Goal: Task Accomplishment & Management: Manage account settings

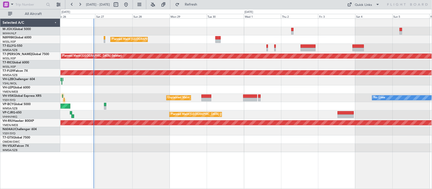
click at [213, 62] on div at bounding box center [246, 65] width 371 height 8
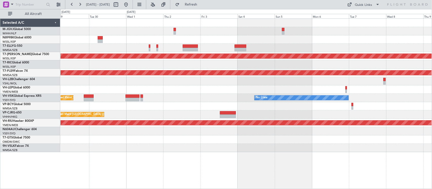
click at [199, 62] on div "Planned Maint [GEOGRAPHIC_DATA] ([GEOGRAPHIC_DATA] Intl) Planned Maint [GEOGRAP…" at bounding box center [246, 86] width 371 height 134
click at [184, 60] on div "Planned Maint [GEOGRAPHIC_DATA] ([GEOGRAPHIC_DATA] Intl) Planned Maint [GEOGRAP…" at bounding box center [246, 86] width 371 height 134
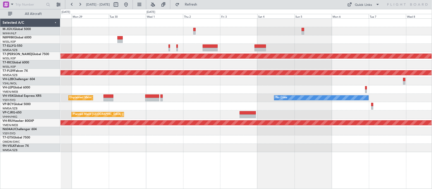
click at [316, 60] on div "Planned Maint [GEOGRAPHIC_DATA] ([GEOGRAPHIC_DATA] Intl) Planned Maint [GEOGRAP…" at bounding box center [246, 86] width 371 height 134
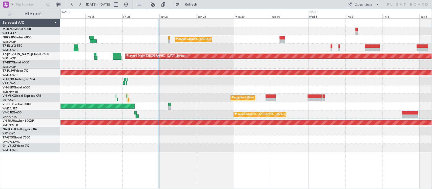
click at [276, 63] on div at bounding box center [246, 65] width 371 height 8
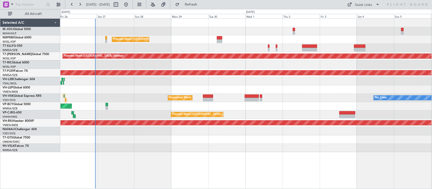
click at [224, 62] on div at bounding box center [246, 65] width 371 height 8
click at [210, 174] on div "Planned Maint [GEOGRAPHIC_DATA] ([GEOGRAPHIC_DATA] Intl) Planned Maint [GEOGRAP…" at bounding box center [247, 103] width 372 height 171
click at [316, 61] on div at bounding box center [246, 65] width 371 height 8
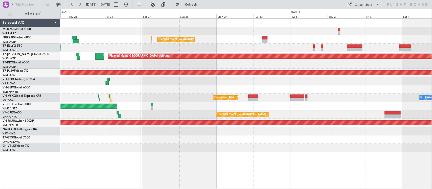
click at [203, 63] on div at bounding box center [246, 65] width 371 height 8
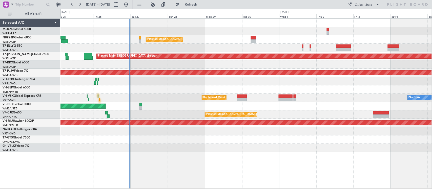
click at [182, 31] on div at bounding box center [246, 31] width 371 height 8
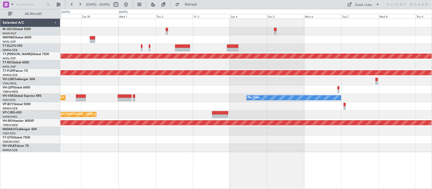
click at [271, 98] on div "Unplanned Maint Sydney ([PERSON_NAME] Intl) No Crew" at bounding box center [246, 98] width 371 height 8
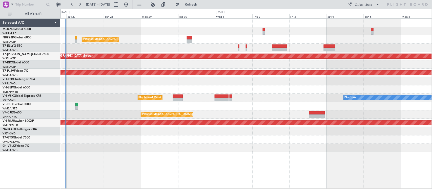
click at [362, 87] on div at bounding box center [246, 90] width 371 height 8
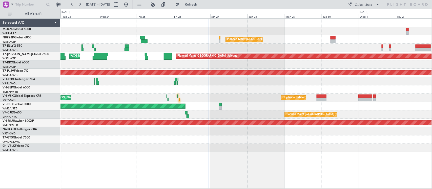
click at [265, 78] on div at bounding box center [246, 81] width 371 height 8
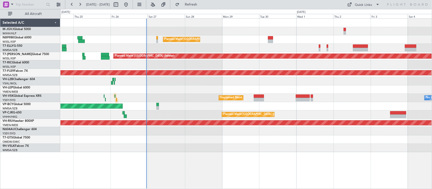
click at [179, 83] on div "Planned Maint [GEOGRAPHIC_DATA] ([GEOGRAPHIC_DATA] Intl) Planned Maint [GEOGRAP…" at bounding box center [246, 86] width 371 height 134
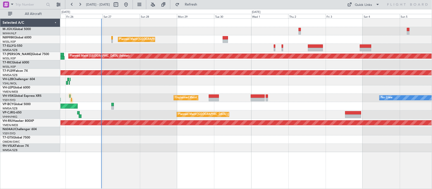
click at [259, 80] on div at bounding box center [246, 81] width 371 height 8
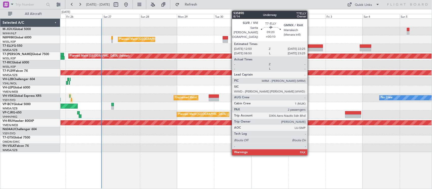
click at [310, 48] on div at bounding box center [315, 50] width 15 height 4
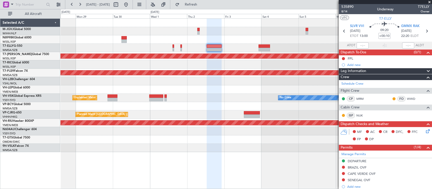
click at [198, 96] on div "Planned Maint [GEOGRAPHIC_DATA] ([GEOGRAPHIC_DATA] Intl) Planned Maint [GEOGRAP…" at bounding box center [246, 86] width 371 height 134
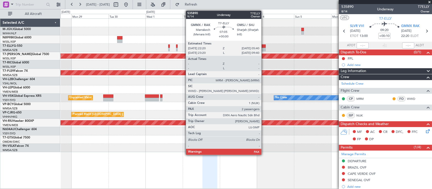
click at [264, 46] on div at bounding box center [259, 47] width 11 height 4
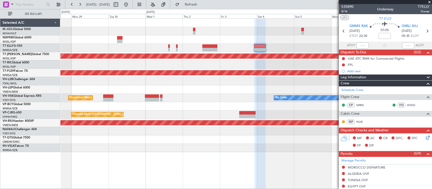
click at [142, 86] on div at bounding box center [246, 90] width 371 height 8
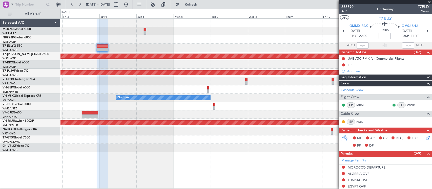
click at [180, 94] on div at bounding box center [246, 90] width 371 height 8
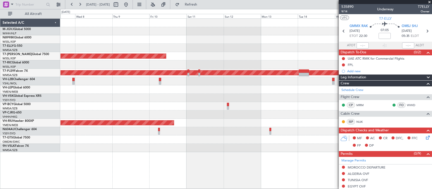
click at [141, 87] on div "Planned Maint [GEOGRAPHIC_DATA] (Seletar) Planned Maint [GEOGRAPHIC_DATA] (Sult…" at bounding box center [246, 86] width 371 height 134
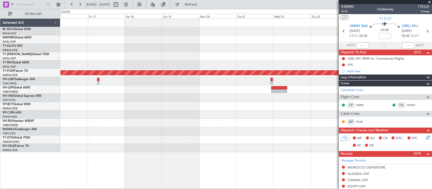
click at [131, 94] on div "Planned Maint [GEOGRAPHIC_DATA] (Sultan [PERSON_NAME] [PERSON_NAME] - Subang)" at bounding box center [246, 86] width 371 height 134
click at [224, 93] on div at bounding box center [246, 90] width 371 height 8
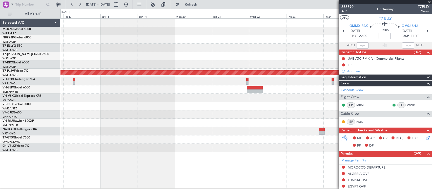
click at [203, 99] on div at bounding box center [246, 98] width 371 height 8
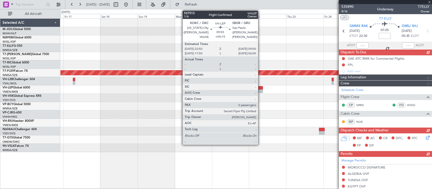
click at [261, 91] on div at bounding box center [255, 92] width 16 height 4
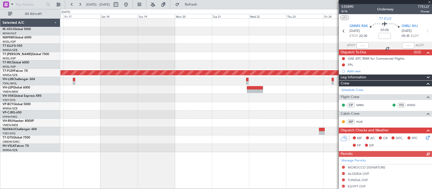
type input "+00:15"
type input "0"
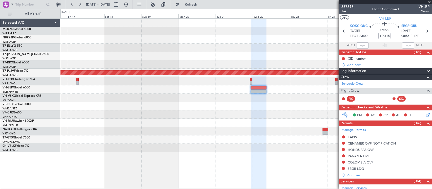
click at [252, 97] on div at bounding box center [246, 98] width 371 height 8
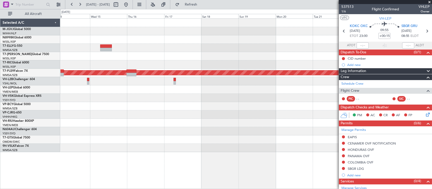
click at [275, 99] on div at bounding box center [246, 98] width 371 height 8
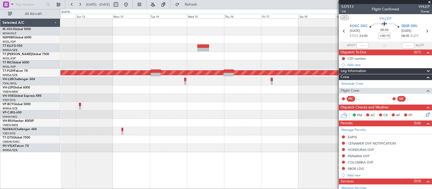
click at [223, 100] on div at bounding box center [246, 98] width 371 height 8
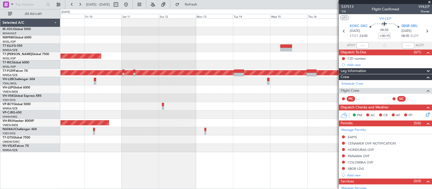
click at [245, 83] on div at bounding box center [246, 81] width 371 height 8
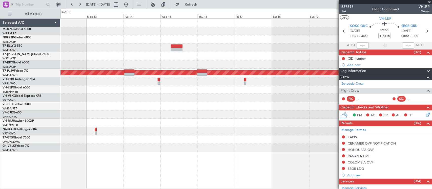
click at [121, 114] on div at bounding box center [246, 115] width 371 height 8
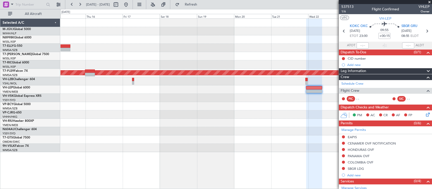
click at [144, 106] on div at bounding box center [246, 106] width 371 height 8
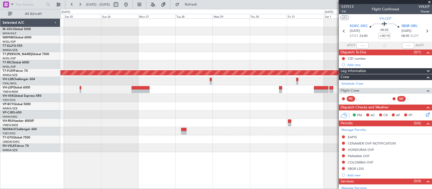
click at [169, 108] on div at bounding box center [246, 106] width 371 height 8
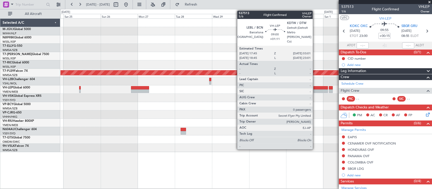
click at [315, 91] on div at bounding box center [321, 92] width 14 height 4
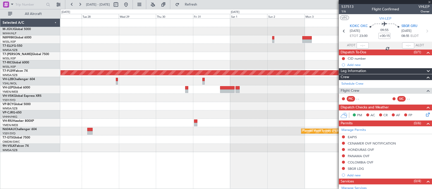
type input "+01:11"
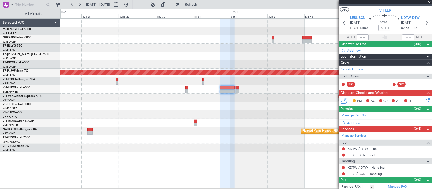
scroll to position [11, 0]
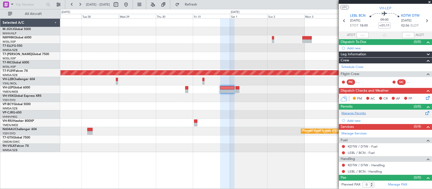
click at [351, 114] on link "Manage Permits" at bounding box center [354, 113] width 25 height 5
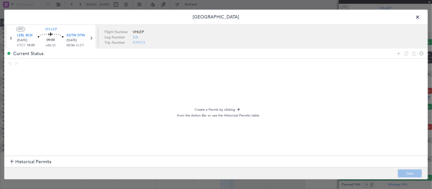
click at [413, 18] on header "[GEOGRAPHIC_DATA]" at bounding box center [216, 17] width 424 height 15
click at [420, 16] on span at bounding box center [420, 18] width 0 height 10
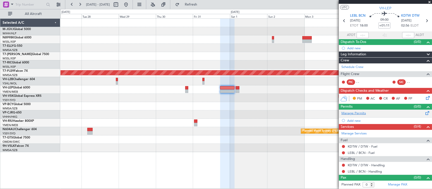
click at [353, 115] on link "Manage Permits" at bounding box center [354, 113] width 25 height 5
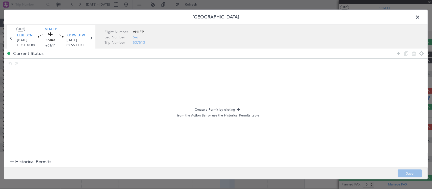
click at [67, 167] on section "Historical Permits" at bounding box center [216, 162] width 424 height 12
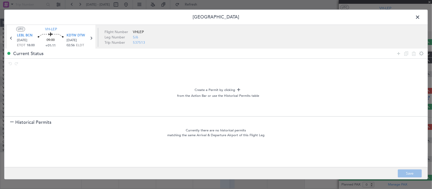
click at [42, 125] on span "Historical Permits" at bounding box center [33, 122] width 36 height 7
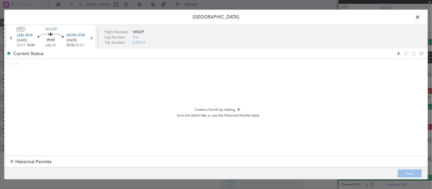
click at [398, 54] on icon at bounding box center [399, 54] width 6 height 6
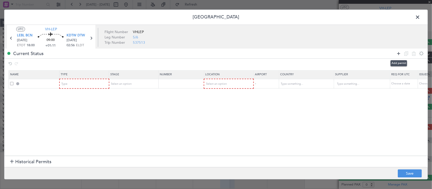
click at [398, 54] on icon at bounding box center [399, 54] width 6 height 6
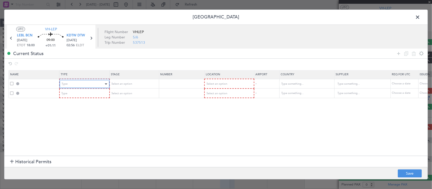
click at [82, 86] on div "Type" at bounding box center [83, 85] width 42 height 8
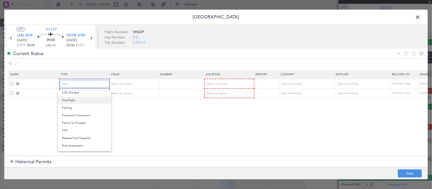
scroll to position [152, 0]
click at [80, 132] on span "Slot" at bounding box center [84, 133] width 45 height 8
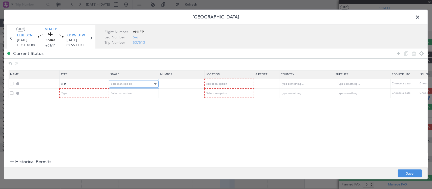
click at [126, 86] on span "Select an option" at bounding box center [121, 84] width 21 height 4
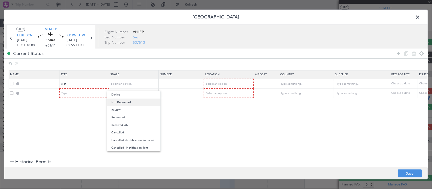
click at [125, 101] on span "Not Requested" at bounding box center [133, 103] width 45 height 8
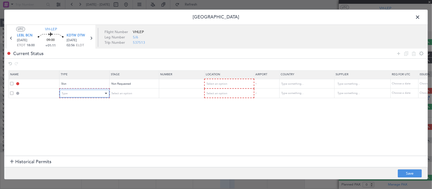
click at [93, 95] on div "Type" at bounding box center [83, 94] width 42 height 8
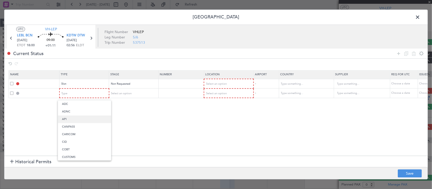
click at [91, 121] on span "API" at bounding box center [84, 120] width 45 height 8
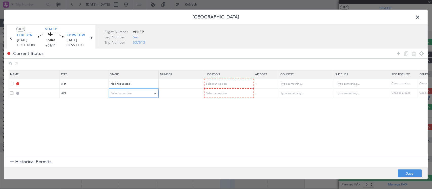
click at [130, 94] on span "Select an option" at bounding box center [121, 94] width 21 height 4
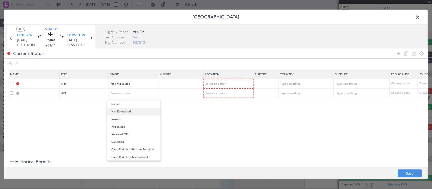
click at [134, 113] on span "Not Requested" at bounding box center [133, 112] width 45 height 8
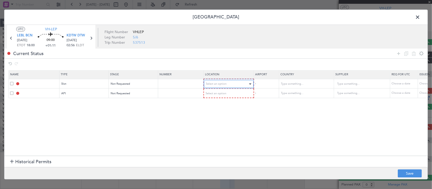
click at [231, 82] on div "Select an option" at bounding box center [227, 85] width 42 height 8
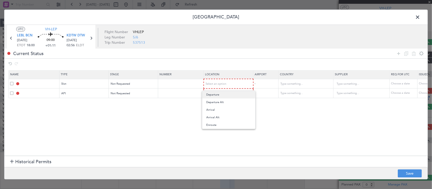
click at [231, 95] on span "Departure" at bounding box center [228, 95] width 45 height 8
click at [231, 94] on div "Select an option" at bounding box center [227, 94] width 42 height 8
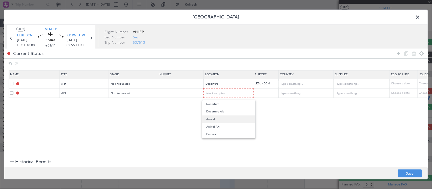
click at [227, 119] on span "Arrival" at bounding box center [228, 120] width 45 height 8
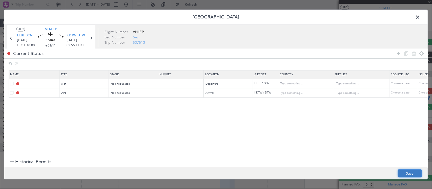
click at [411, 174] on button "Save" at bounding box center [410, 174] width 24 height 8
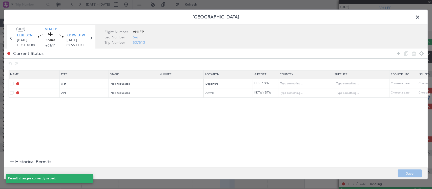
type input "LEBL DEP SLOT"
type input "[GEOGRAPHIC_DATA]"
type input "NNN"
type input "KDTW ARR API"
type input "[GEOGRAPHIC_DATA]"
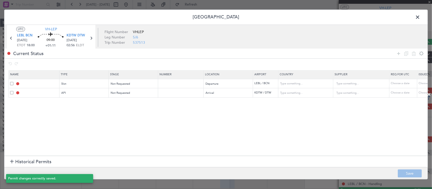
type input "NNN"
type input "5"
click at [420, 17] on span at bounding box center [420, 18] width 0 height 10
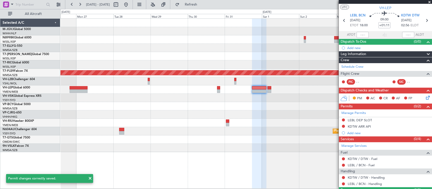
click at [298, 126] on div "Planned Maint [GEOGRAPHIC_DATA] (Sultan [PERSON_NAME] [PERSON_NAME] - Subang) P…" at bounding box center [246, 86] width 371 height 134
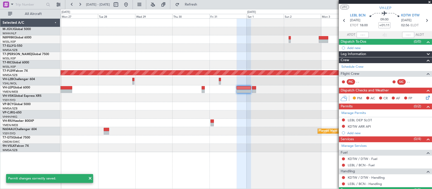
click at [281, 124] on div at bounding box center [246, 123] width 371 height 8
click at [358, 114] on link "Manage Permits" at bounding box center [354, 113] width 25 height 5
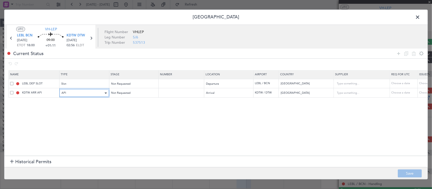
click at [72, 94] on div "API" at bounding box center [83, 94] width 42 height 8
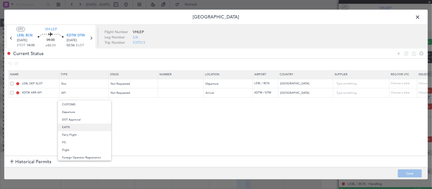
click at [78, 129] on span "EAPIS" at bounding box center [84, 128] width 45 height 8
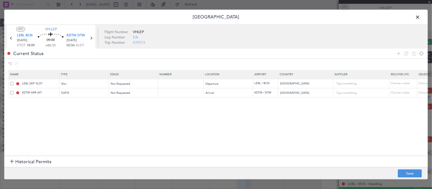
click at [195, 123] on section "Name Type Stage Number Location Airport Country Supplier Req For Utc Issued For…" at bounding box center [216, 112] width 424 height 87
click at [409, 173] on button "Save" at bounding box center [410, 174] width 24 height 8
type input "EAPIS"
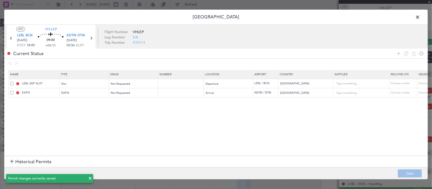
click at [420, 16] on span at bounding box center [420, 18] width 0 height 10
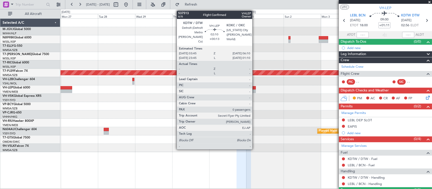
click at [255, 92] on div at bounding box center [254, 92] width 4 height 4
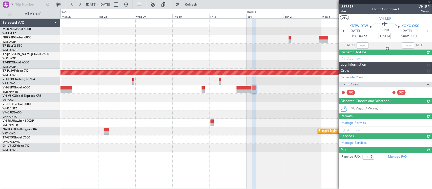
scroll to position [0, 0]
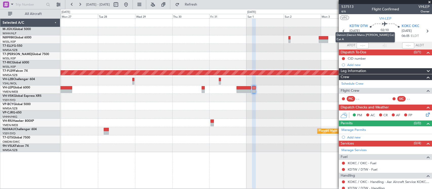
click at [344, 34] on div "Detroit (Detroit Metro [PERSON_NAME] Co) Cat A" at bounding box center [365, 37] width 59 height 10
click at [342, 31] on icon at bounding box center [344, 31] width 7 height 7
type input "+01:11"
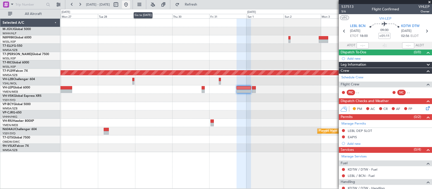
click at [130, 4] on button at bounding box center [126, 5] width 8 height 8
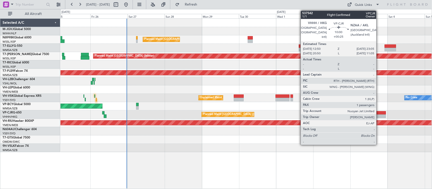
click at [379, 114] on div at bounding box center [378, 113] width 16 height 4
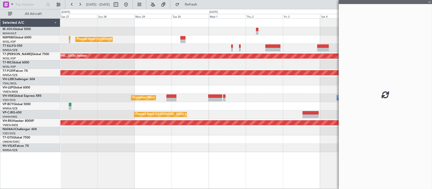
click at [238, 111] on div "Planned Maint [GEOGRAPHIC_DATA] ([GEOGRAPHIC_DATA] Intl)" at bounding box center [246, 115] width 371 height 8
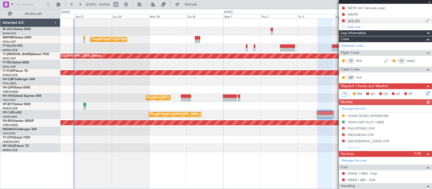
scroll to position [108, 0]
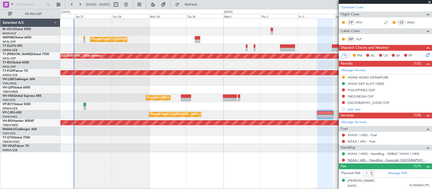
click at [363, 161] on link "NZAA / AKL - Handling - ExecuJet [GEOGRAPHIC_DATA] FBO NZAA / [GEOGRAPHIC_DATA]" at bounding box center [389, 160] width 82 height 4
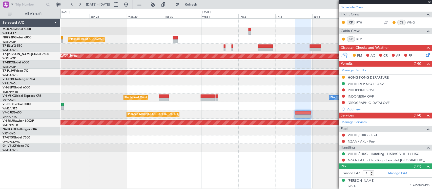
click at [221, 93] on div "Planned Maint [GEOGRAPHIC_DATA] ([GEOGRAPHIC_DATA] Intl) Planned Maint [GEOGRAP…" at bounding box center [246, 86] width 371 height 134
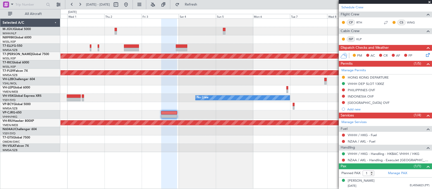
click at [130, 75] on div "Planned Maint [GEOGRAPHIC_DATA] ([GEOGRAPHIC_DATA] Intl) Planned Maint [GEOGRAP…" at bounding box center [246, 86] width 371 height 134
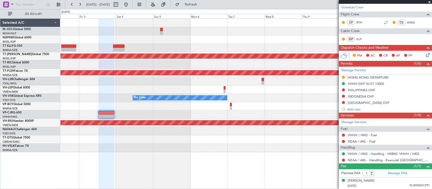
click at [209, 91] on div "Planned Maint [GEOGRAPHIC_DATA] (Seletar) Planned Maint [GEOGRAPHIC_DATA] (Sult…" at bounding box center [246, 86] width 371 height 134
click at [269, 116] on div "Planned Maint [GEOGRAPHIC_DATA] (Seletar) Planned Maint [GEOGRAPHIC_DATA] (Sult…" at bounding box center [246, 86] width 371 height 134
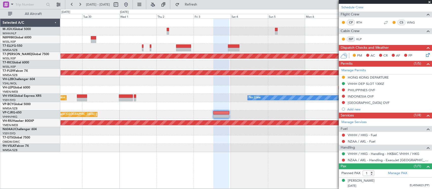
click at [261, 132] on div at bounding box center [246, 131] width 371 height 8
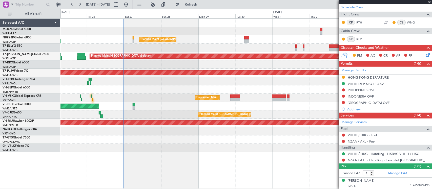
click at [219, 138] on div at bounding box center [246, 140] width 371 height 8
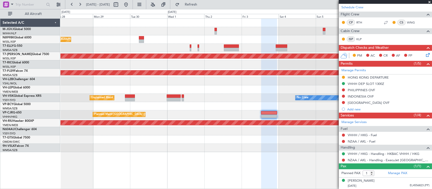
click at [139, 141] on div at bounding box center [246, 140] width 371 height 8
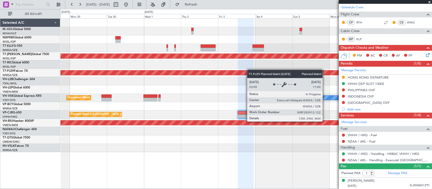
click at [231, 76] on div "Planned Maint [GEOGRAPHIC_DATA] (Sultan [PERSON_NAME] [PERSON_NAME] - Subang)" at bounding box center [246, 73] width 371 height 8
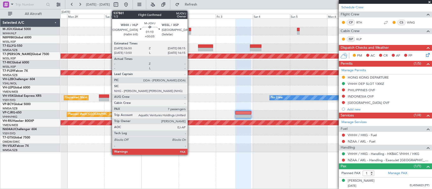
click at [190, 31] on div at bounding box center [190, 30] width 2 height 4
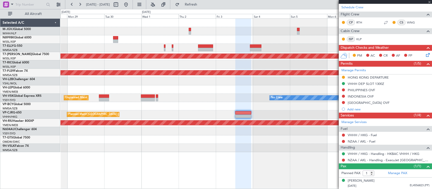
type input "+00:05"
type input "7"
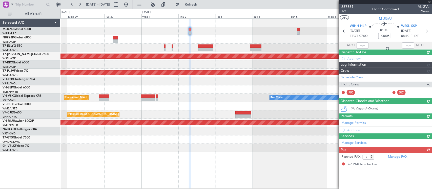
scroll to position [0, 0]
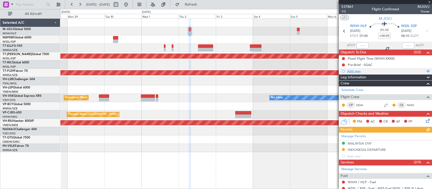
click at [346, 72] on div "Add new" at bounding box center [385, 71] width 93 height 6
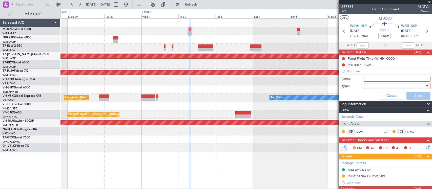
click at [369, 79] on input "Name:" at bounding box center [397, 79] width 67 height 6
type input "Send ICAO FPL to BS25 Airspace Cell"
paste input "Send ICAO FPL to BS25 Airspace Cell"
type input "Send ICAO FPL to BS25 Airspace Cell"
click at [405, 86] on div at bounding box center [395, 86] width 59 height 8
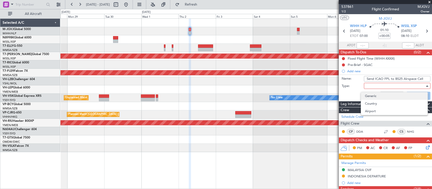
click at [399, 98] on span "Generic" at bounding box center [394, 96] width 58 height 8
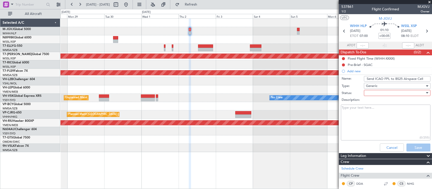
click at [383, 98] on label "Description:" at bounding box center [388, 100] width 93 height 5
click at [383, 105] on textarea "Description:" at bounding box center [386, 123] width 90 height 36
click at [385, 94] on div at bounding box center [395, 93] width 59 height 8
click at [385, 103] on span "Not Started" at bounding box center [394, 103] width 58 height 8
click at [376, 111] on textarea "Description:" at bounding box center [386, 123] width 90 height 36
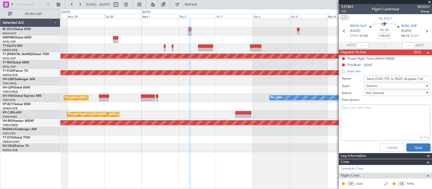
click at [417, 147] on button "Save" at bounding box center [419, 148] width 24 height 8
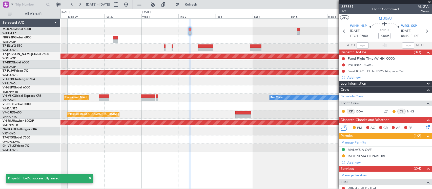
click at [119, 41] on div "Planned Maint [GEOGRAPHIC_DATA] ([GEOGRAPHIC_DATA] Intl)" at bounding box center [246, 39] width 371 height 8
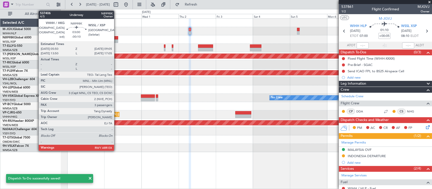
click at [116, 42] on div at bounding box center [115, 41] width 5 height 4
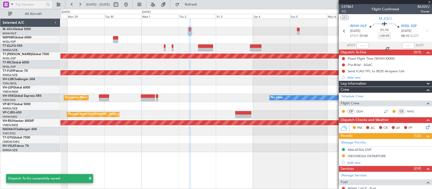
type input "-00:10"
type input "3"
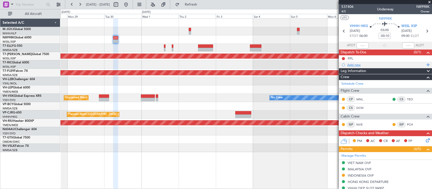
click at [361, 66] on div "Add new" at bounding box center [386, 65] width 78 height 4
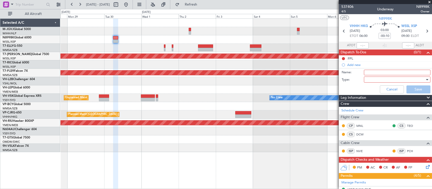
click at [373, 73] on input "Name:" at bounding box center [397, 73] width 67 height 6
paste input "Send ICAO FPL to BS25 Airspace Cell"
type input "Send ICAO FPL to BS25 Airspace Cell"
click at [373, 80] on div at bounding box center [395, 80] width 59 height 8
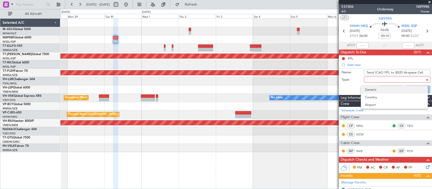
click at [375, 88] on span "Generic" at bounding box center [394, 90] width 58 height 8
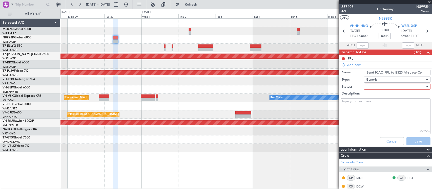
click at [378, 88] on div at bounding box center [395, 87] width 59 height 8
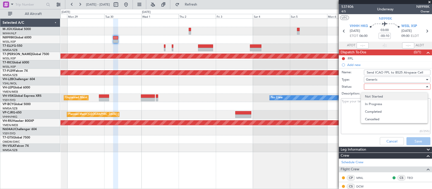
click at [378, 94] on span "Not Started" at bounding box center [394, 97] width 58 height 8
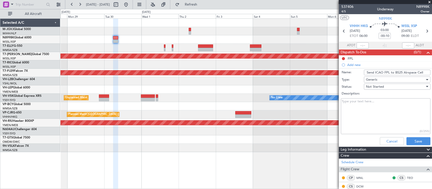
drag, startPoint x: 371, startPoint y: 106, endPoint x: 393, endPoint y: 127, distance: 30.1
click at [371, 107] on textarea "Description:" at bounding box center [386, 116] width 90 height 36
click at [407, 139] on button "Save" at bounding box center [419, 141] width 24 height 8
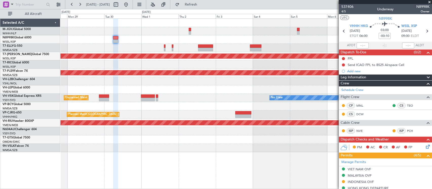
click at [257, 68] on div at bounding box center [246, 65] width 371 height 8
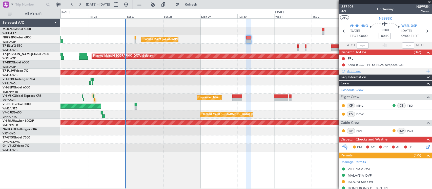
click at [356, 71] on div "Add new" at bounding box center [386, 71] width 78 height 4
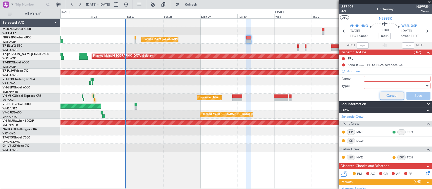
click at [390, 95] on button "Cancel" at bounding box center [392, 96] width 24 height 8
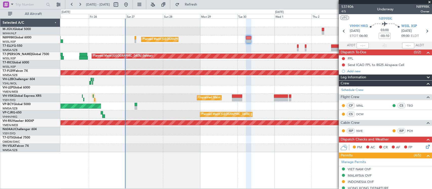
drag, startPoint x: 369, startPoint y: 63, endPoint x: 367, endPoint y: 68, distance: 5.9
click at [369, 63] on div "Send ICAO FPL to BS25 Airspace Cell" at bounding box center [376, 65] width 56 height 4
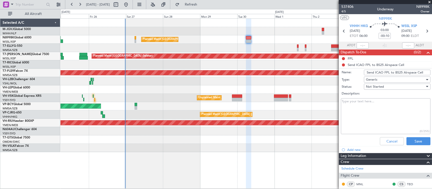
click at [363, 105] on textarea "Description:" at bounding box center [386, 116] width 90 height 36
paste textarea "[EMAIL_ADDRESS][DOMAIN_NAME] [EMAIL_ADDRESS][DOMAIN_NAME] [EMAIL_ADDRESS][DOMAI…"
type textarea "[EMAIL_ADDRESS][DOMAIN_NAME] [EMAIL_ADDRESS][DOMAIN_NAME] [EMAIL_ADDRESS][DOMAI…"
click at [416, 142] on button "Save" at bounding box center [419, 141] width 24 height 8
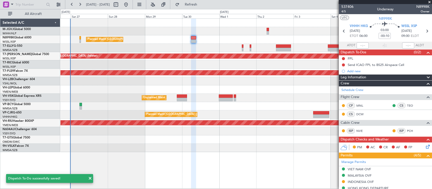
click at [194, 84] on div "Planned Maint [GEOGRAPHIC_DATA] ([GEOGRAPHIC_DATA] Intl) Planned Maint [GEOGRAP…" at bounding box center [246, 86] width 371 height 134
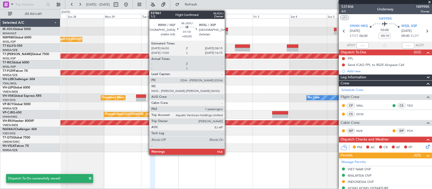
click at [227, 30] on div at bounding box center [227, 30] width 2 height 4
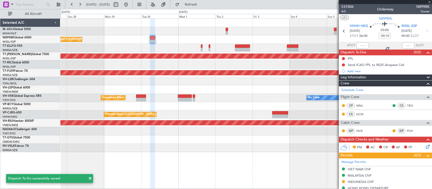
type input "+00:05"
type input "7"
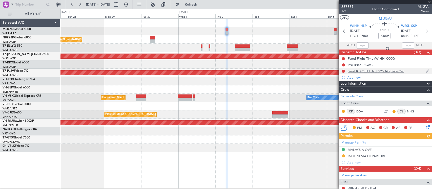
click at [367, 69] on div "Send ICAO FPL to BS25 Airspace Cell" at bounding box center [376, 71] width 56 height 4
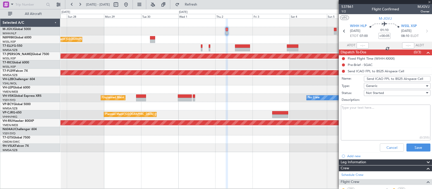
click at [374, 112] on textarea "Description:" at bounding box center [386, 123] width 90 height 36
paste textarea "[EMAIL_ADDRESS][DOMAIN_NAME] [EMAIL_ADDRESS][DOMAIN_NAME] [EMAIL_ADDRESS][DOMAI…"
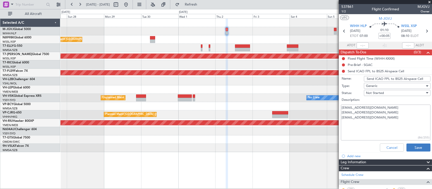
type textarea "[EMAIL_ADDRESS][DOMAIN_NAME] [EMAIL_ADDRESS][DOMAIN_NAME] [EMAIL_ADDRESS][DOMAI…"
click at [408, 146] on button "Save" at bounding box center [419, 148] width 24 height 8
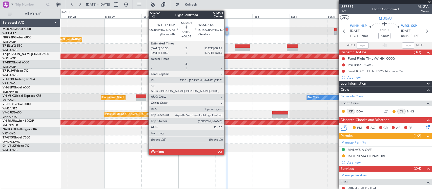
click at [227, 32] on div at bounding box center [227, 33] width 2 height 4
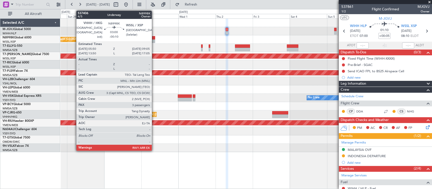
click at [154, 41] on div at bounding box center [152, 41] width 5 height 4
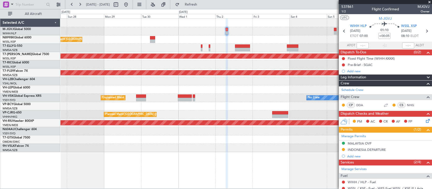
click at [236, 89] on div at bounding box center [246, 90] width 371 height 8
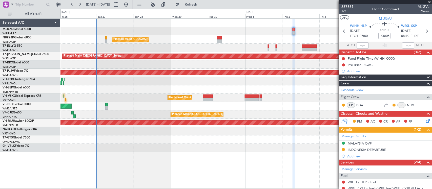
click at [303, 86] on div "Planned Maint [GEOGRAPHIC_DATA] ([GEOGRAPHIC_DATA] Intl) Planned Maint [GEOGRAP…" at bounding box center [246, 86] width 371 height 134
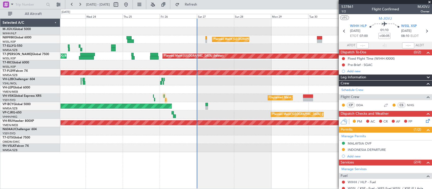
click at [264, 89] on div at bounding box center [246, 90] width 371 height 8
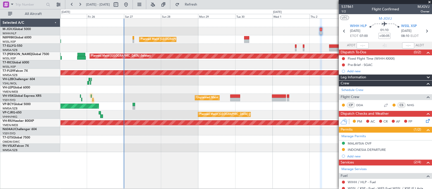
click at [189, 91] on div at bounding box center [246, 90] width 371 height 8
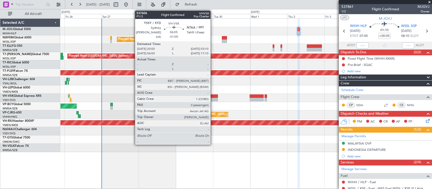
click at [213, 98] on div at bounding box center [213, 100] width 10 height 4
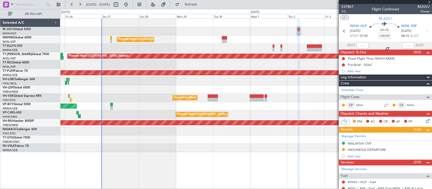
type input "-01:00"
type input "0"
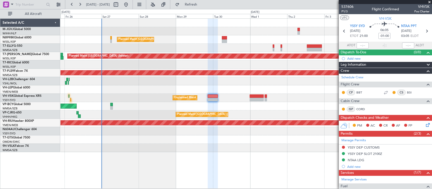
click at [251, 89] on div at bounding box center [246, 90] width 371 height 8
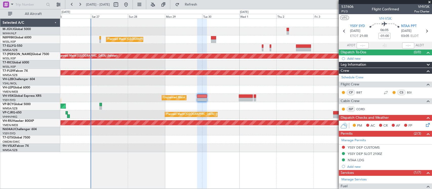
click at [258, 81] on div at bounding box center [246, 81] width 371 height 8
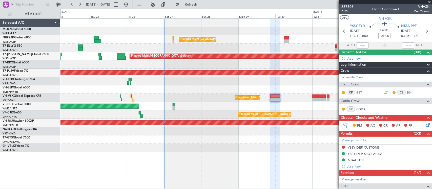
click at [209, 90] on div at bounding box center [246, 90] width 371 height 8
